Goal: Task Accomplishment & Management: Use online tool/utility

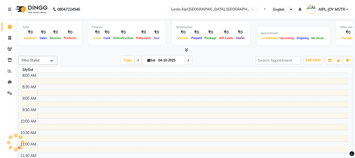
select select "en"
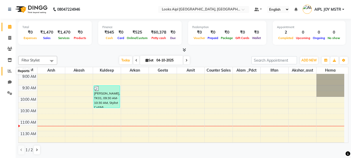
click at [10, 69] on icon at bounding box center [10, 71] width 4 height 4
click at [8, 72] on icon at bounding box center [10, 71] width 4 height 4
click at [11, 69] on span at bounding box center [9, 71] width 9 height 6
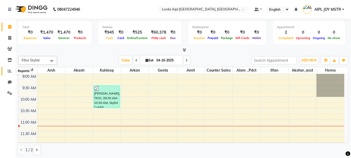
click at [11, 69] on span at bounding box center [9, 71] width 9 height 6
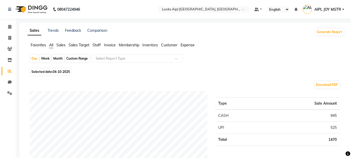
click at [186, 45] on span "Expense" at bounding box center [188, 45] width 14 height 5
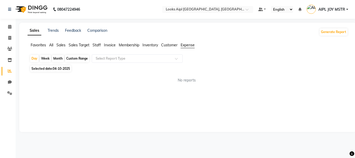
click at [186, 46] on span "Expense" at bounding box center [188, 45] width 14 height 5
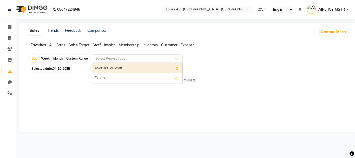
click at [150, 61] on input "text" at bounding box center [132, 58] width 75 height 5
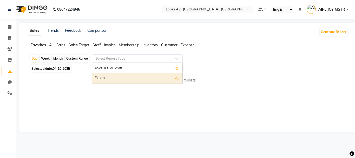
click at [125, 81] on div "Expense" at bounding box center [137, 78] width 90 height 10
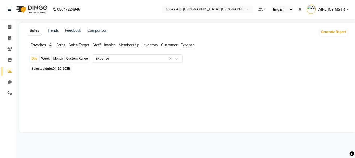
click at [54, 68] on span "04-10-2025" at bounding box center [61, 69] width 17 height 4
select select "10"
select select "2025"
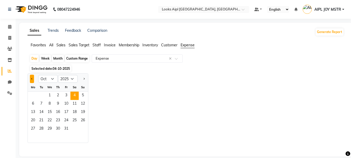
click at [31, 78] on span "Previous month" at bounding box center [32, 79] width 2 height 2
select select "9"
click at [31, 129] on span "29" at bounding box center [33, 129] width 8 height 8
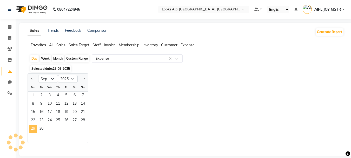
select select "full_report"
select select "csv"
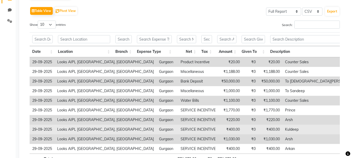
scroll to position [115, 0]
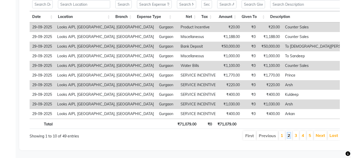
click at [290, 132] on link "2" at bounding box center [289, 134] width 3 height 5
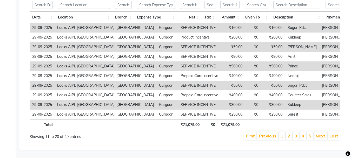
scroll to position [114, 0]
click at [295, 133] on link "3" at bounding box center [296, 135] width 3 height 5
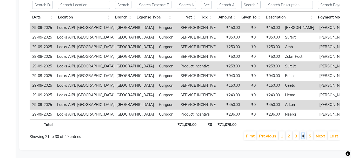
click at [302, 133] on link "4" at bounding box center [303, 135] width 3 height 5
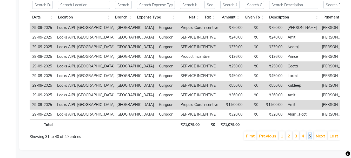
click at [311, 133] on link "5" at bounding box center [310, 135] width 3 height 5
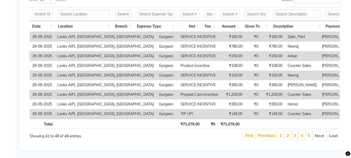
scroll to position [105, 0]
click at [282, 132] on link "1" at bounding box center [281, 134] width 3 height 5
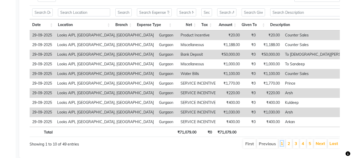
scroll to position [115, 0]
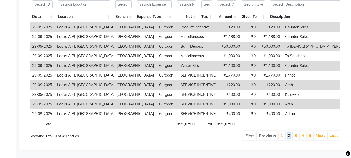
click at [289, 132] on link "2" at bounding box center [289, 134] width 3 height 5
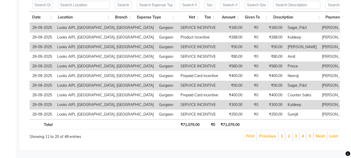
scroll to position [114, 0]
click at [296, 133] on link "3" at bounding box center [296, 135] width 3 height 5
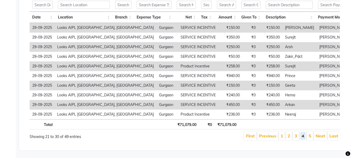
click at [304, 133] on link "4" at bounding box center [303, 135] width 3 height 5
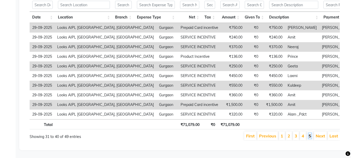
click at [310, 133] on link "5" at bounding box center [310, 135] width 3 height 5
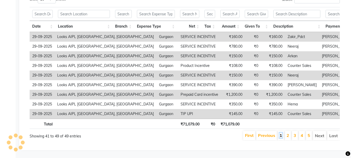
click at [281, 132] on link "1" at bounding box center [281, 134] width 3 height 5
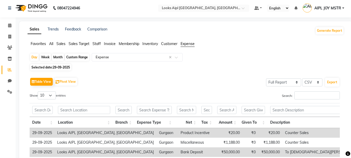
scroll to position [1, 0]
click at [125, 60] on input "text" at bounding box center [132, 57] width 75 height 5
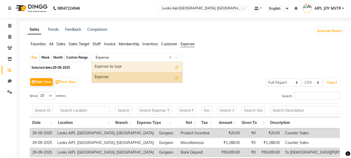
click at [124, 63] on div "Expense by type" at bounding box center [137, 67] width 90 height 10
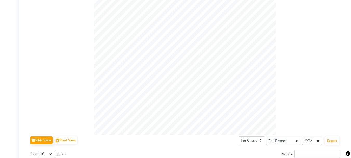
scroll to position [0, 0]
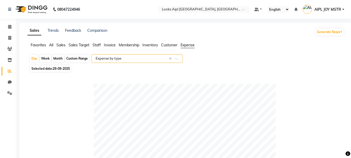
click at [139, 59] on input "text" at bounding box center [132, 58] width 75 height 5
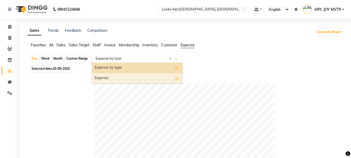
click at [118, 78] on div "Expense" at bounding box center [137, 78] width 90 height 10
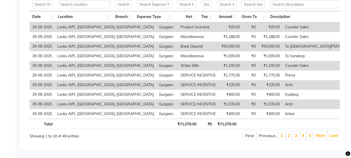
scroll to position [115, 0]
click at [288, 132] on link "2" at bounding box center [289, 134] width 3 height 5
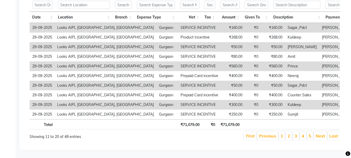
scroll to position [114, 0]
click at [296, 133] on link "3" at bounding box center [296, 135] width 3 height 5
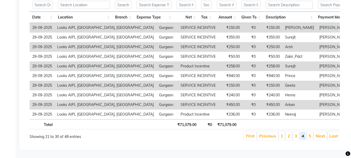
click at [304, 133] on link "4" at bounding box center [303, 135] width 3 height 5
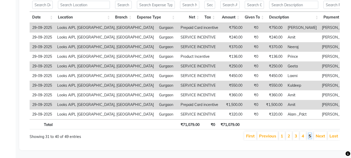
click at [309, 133] on link "5" at bounding box center [310, 135] width 3 height 5
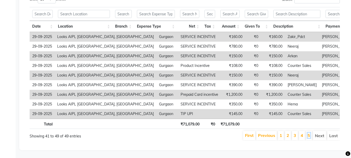
scroll to position [0, 0]
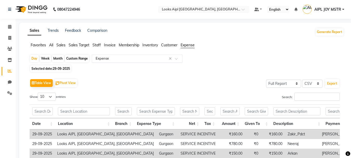
click at [111, 56] on input "text" at bounding box center [132, 58] width 75 height 5
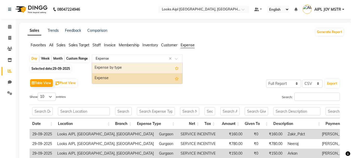
click at [109, 68] on div "Expense by type" at bounding box center [137, 68] width 90 height 10
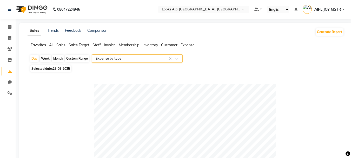
click at [129, 59] on input "text" at bounding box center [132, 58] width 75 height 5
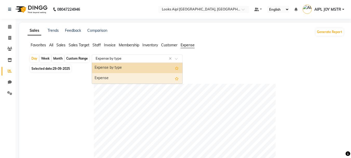
click at [116, 80] on div "Expense" at bounding box center [137, 78] width 90 height 10
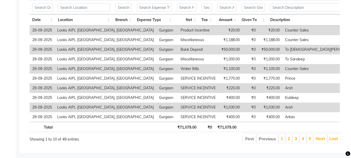
scroll to position [104, 0]
click at [290, 141] on link "2" at bounding box center [289, 137] width 3 height 5
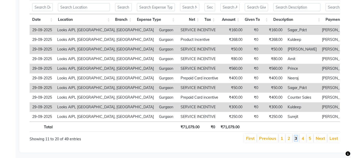
click at [296, 141] on link "3" at bounding box center [296, 137] width 3 height 5
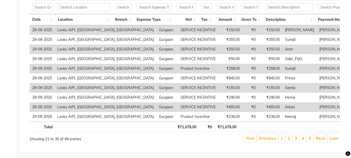
click at [227, 18] on th "Amount" at bounding box center [226, 19] width 24 height 11
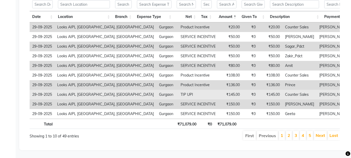
scroll to position [115, 0]
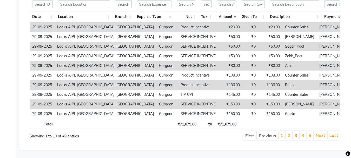
click at [296, 134] on li "3" at bounding box center [296, 135] width 6 height 9
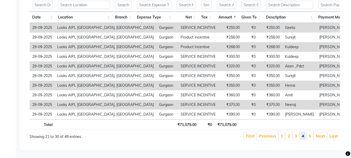
click at [303, 133] on link "4" at bounding box center [303, 135] width 3 height 5
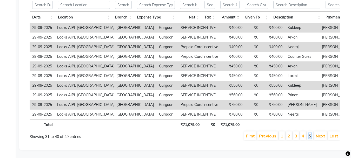
click at [309, 133] on link "5" at bounding box center [310, 135] width 3 height 5
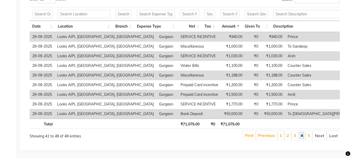
click at [302, 132] on link "4" at bounding box center [302, 134] width 3 height 5
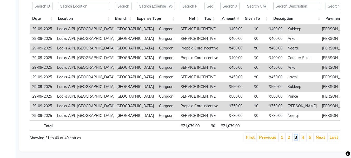
click at [295, 140] on link "3" at bounding box center [296, 136] width 3 height 5
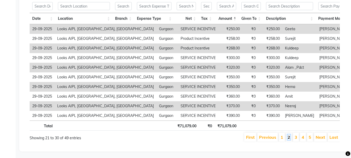
click at [290, 140] on link "2" at bounding box center [289, 136] width 3 height 5
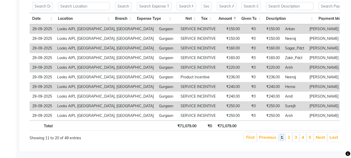
click at [281, 140] on link "1" at bounding box center [282, 136] width 3 height 5
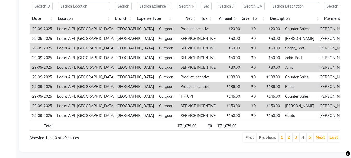
click at [304, 141] on li "4" at bounding box center [303, 136] width 6 height 9
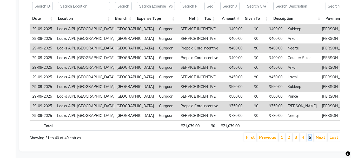
click at [309, 140] on link "5" at bounding box center [310, 136] width 3 height 5
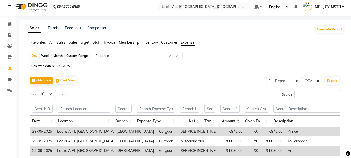
scroll to position [0, 0]
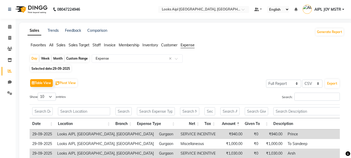
click at [67, 70] on span "Selected date: [DATE]" at bounding box center [50, 68] width 41 height 6
select select "9"
select select "2025"
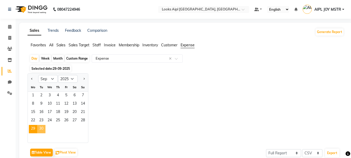
click at [40, 129] on span "30" at bounding box center [41, 129] width 8 height 8
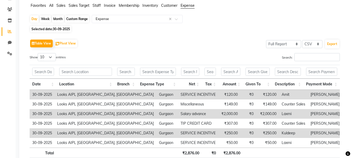
scroll to position [72, 0]
